Goal: Navigation & Orientation: Find specific page/section

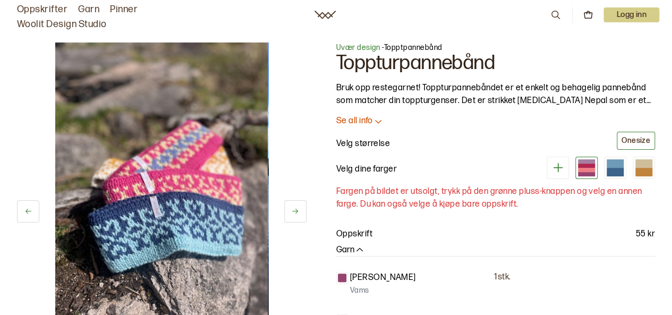
scroll to position [3, 0]
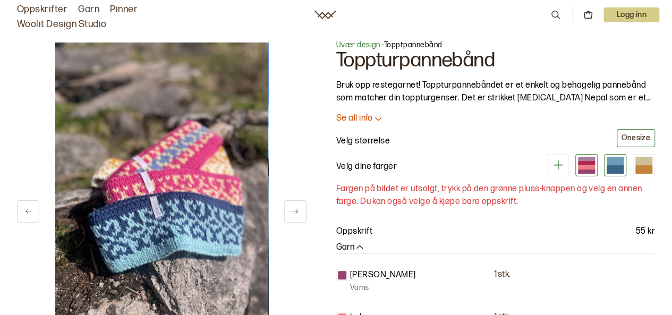
click at [616, 165] on div at bounding box center [615, 169] width 17 height 9
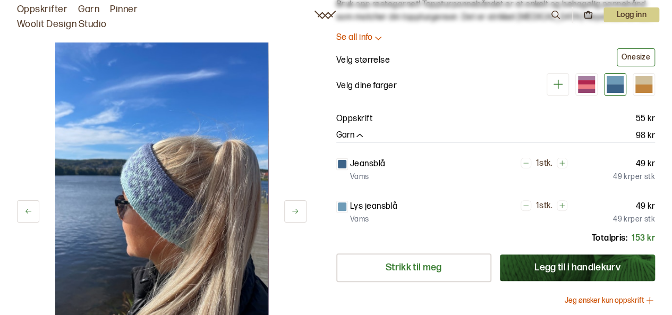
scroll to position [117, 0]
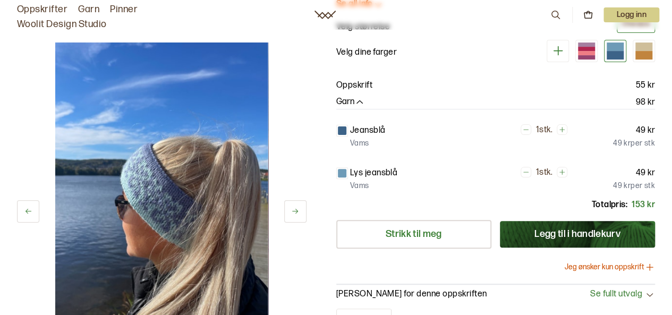
click at [341, 173] on div at bounding box center [342, 173] width 9 height 9
click at [340, 129] on div at bounding box center [342, 130] width 9 height 9
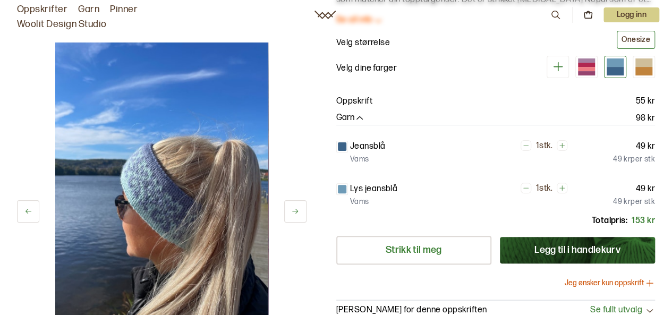
scroll to position [135, 0]
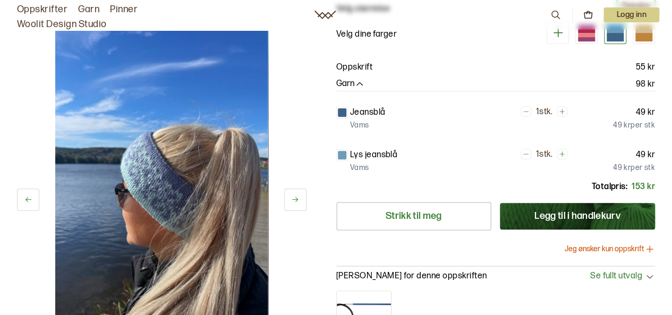
click at [430, 233] on div "[PERSON_NAME] til meg [PERSON_NAME] til i handlekurv Jeg ønsker kun oppskrift" at bounding box center [495, 233] width 319 height 62
click at [427, 223] on link "Strikk til meg" at bounding box center [413, 216] width 155 height 29
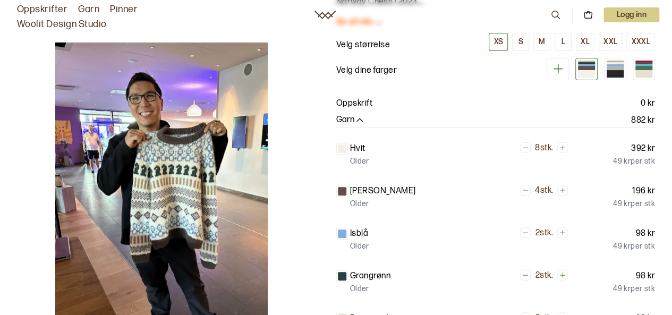
scroll to position [31, 0]
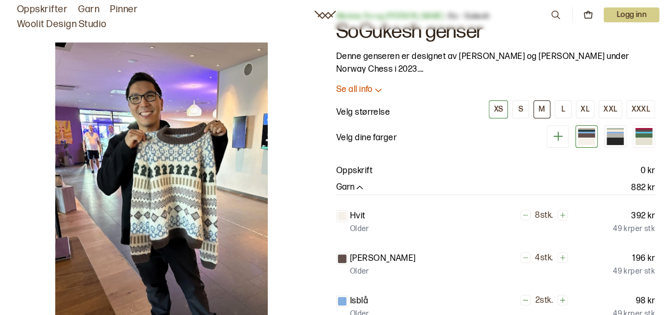
click at [545, 107] on div "M" at bounding box center [542, 110] width 6 height 10
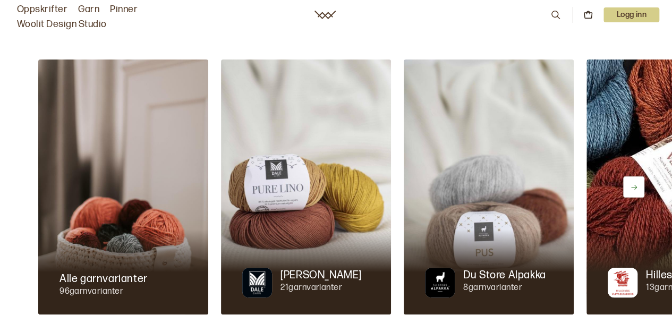
click at [49, 4] on link "Oppskrifter" at bounding box center [42, 9] width 50 height 15
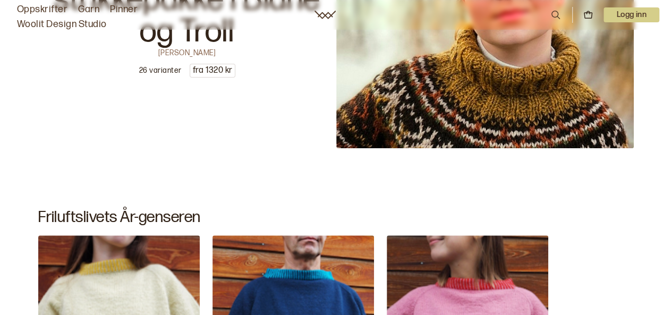
scroll to position [2113, 0]
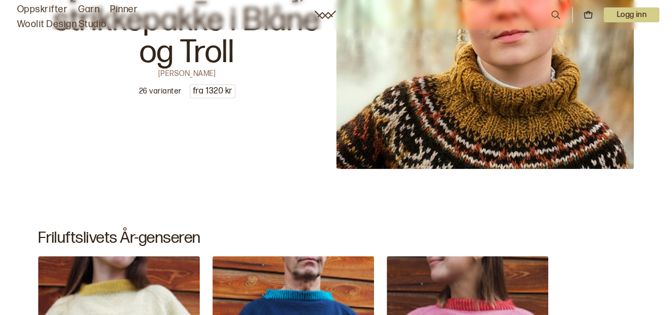
click at [314, 27] on div "Oppskrifter Garn Pinner Woolit Design Studio 0 Logg inn" at bounding box center [336, 15] width 672 height 34
click at [323, 14] on icon at bounding box center [325, 15] width 21 height 9
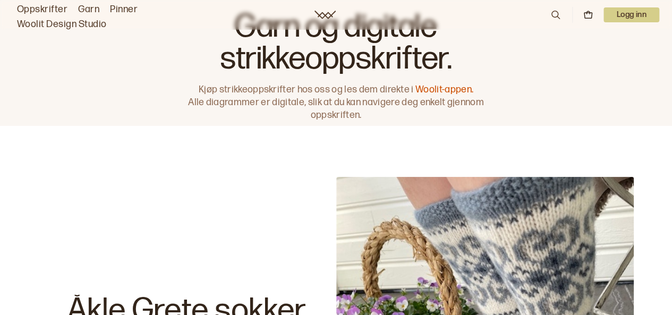
click at [332, 10] on div "Oppskrifter Garn Pinner Woolit Design Studio 0 Logg inn" at bounding box center [336, 15] width 672 height 34
click at [319, 14] on icon at bounding box center [325, 15] width 21 height 9
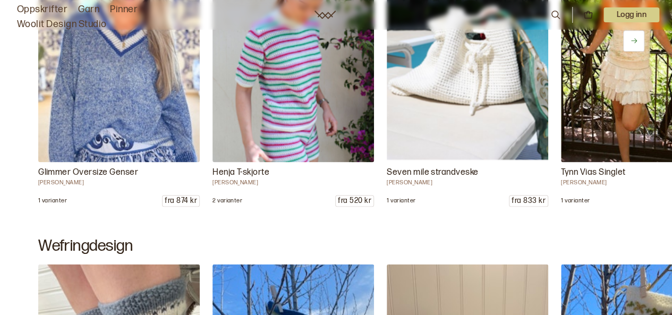
scroll to position [480, 0]
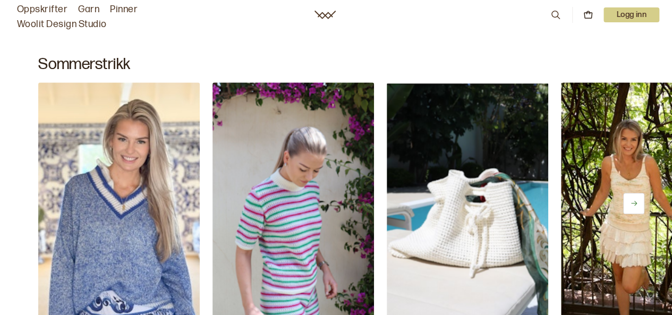
click at [635, 18] on p "Logg inn" at bounding box center [632, 14] width 56 height 15
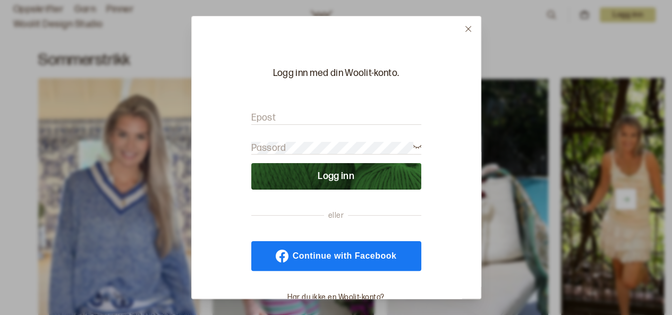
scroll to position [483, 0]
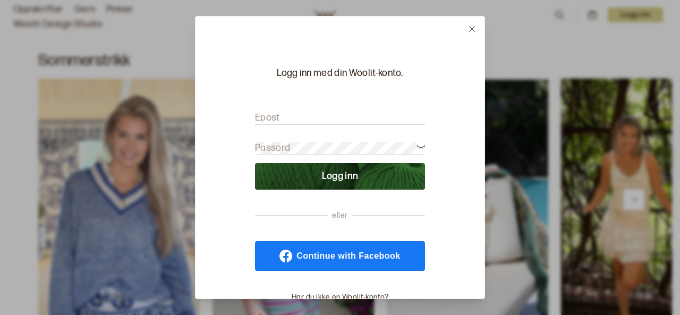
click at [472, 27] on icon at bounding box center [472, 29] width 8 height 8
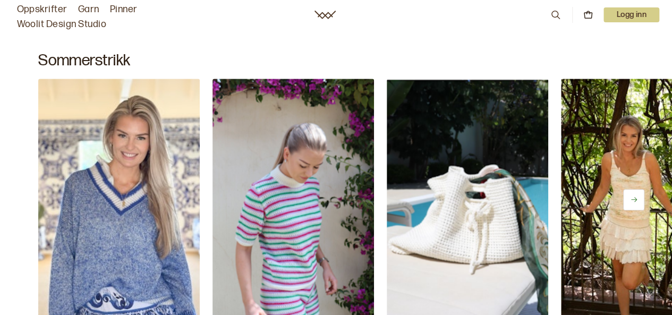
click at [585, 14] on icon at bounding box center [588, 15] width 10 height 10
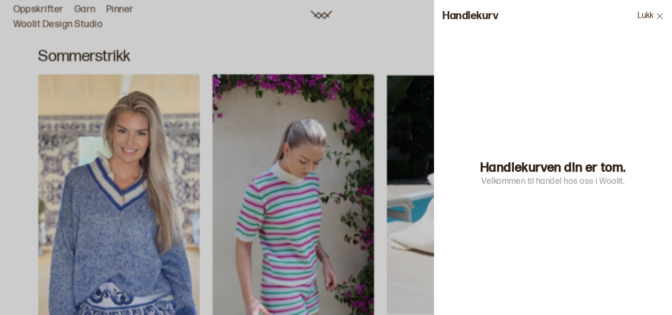
scroll to position [488, 0]
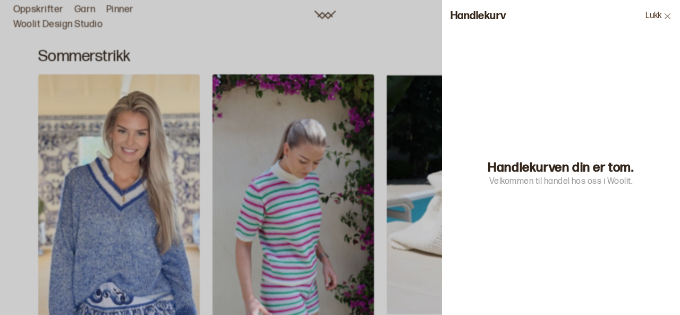
click at [667, 18] on icon at bounding box center [668, 16] width 8 height 8
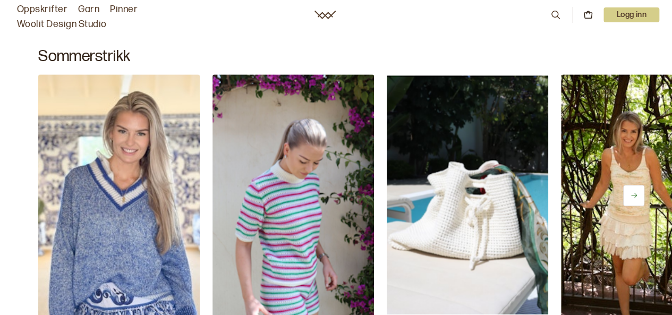
click at [49, 11] on link "Oppskrifter" at bounding box center [42, 9] width 50 height 15
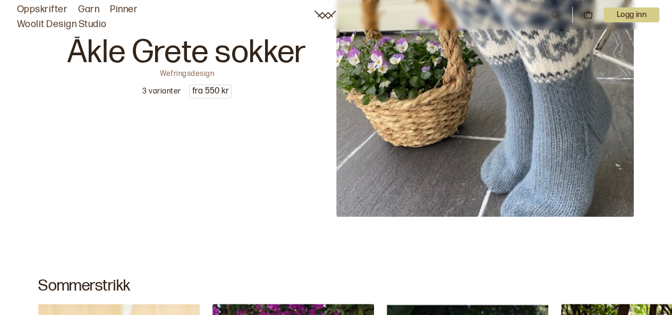
scroll to position [0, 0]
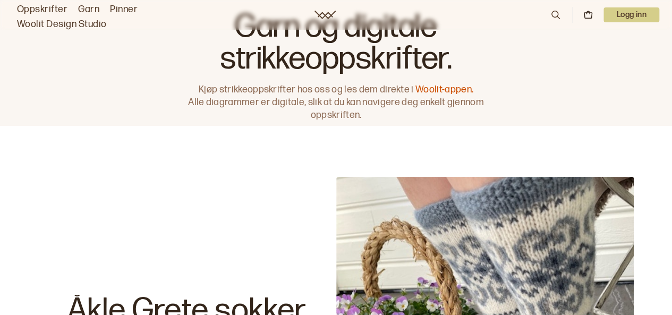
click at [87, 29] on link "Woolit Design Studio" at bounding box center [62, 24] width 90 height 15
